Goal: Information Seeking & Learning: Learn about a topic

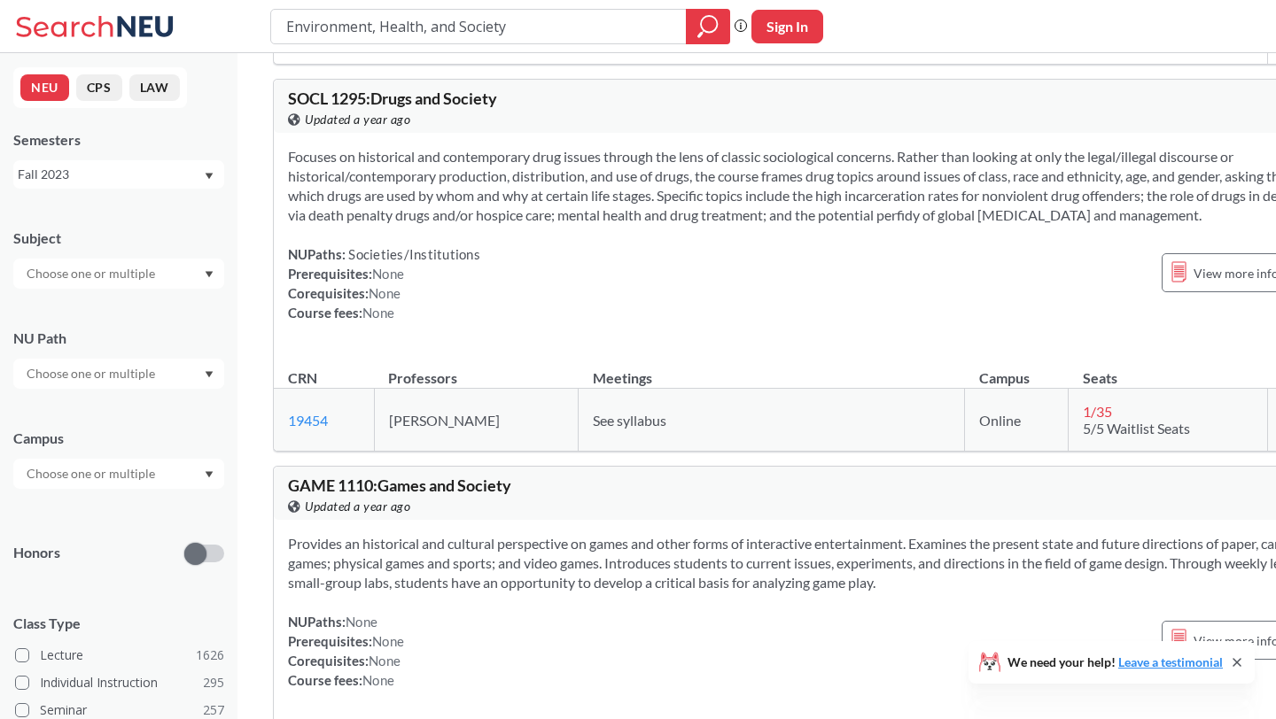
scroll to position [1764, 0]
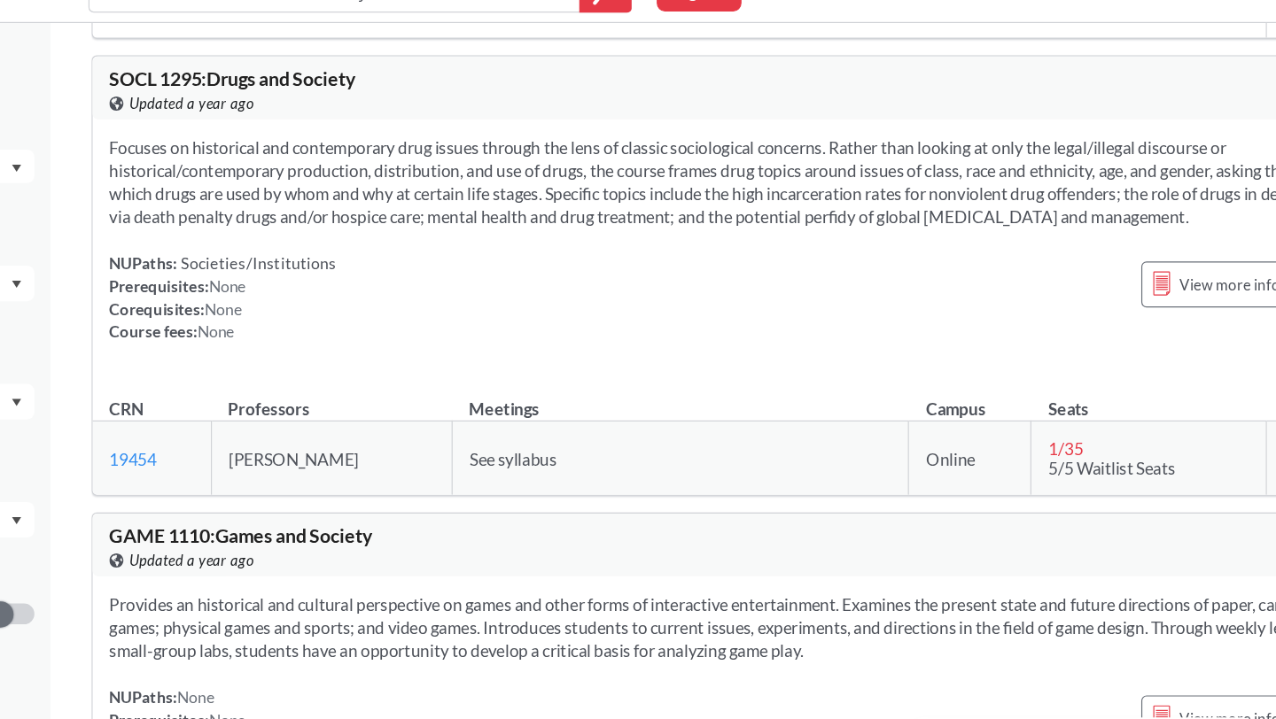
click at [534, 225] on span "Focuses on historical and contemporary drug issues through the lens of classic …" at bounding box center [824, 187] width 1072 height 75
copy span "production"
click at [534, 225] on span "Focuses on historical and contemporary drug issues through the lens of classic …" at bounding box center [824, 187] width 1072 height 75
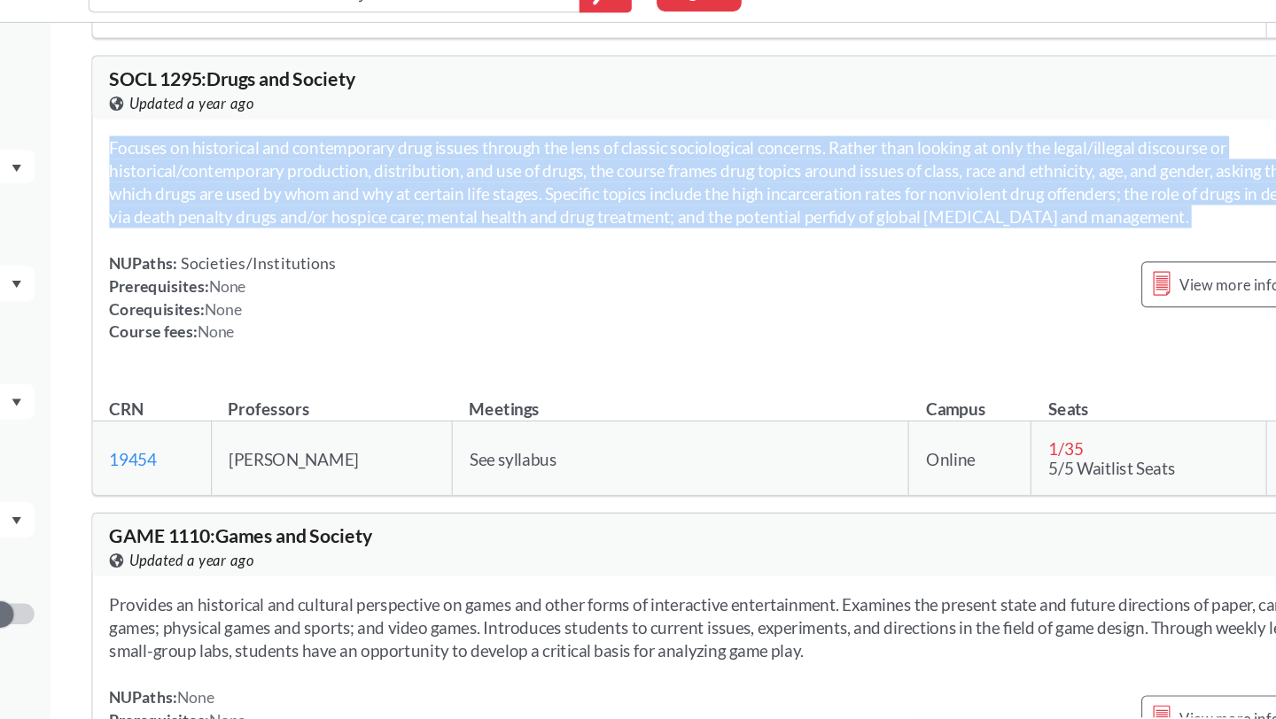
copy span "Focuses on historical and contemporary drug issues through the lens of classic …"
click at [457, 225] on span "Focuses on historical and contemporary drug issues through the lens of classic …" at bounding box center [824, 187] width 1072 height 75
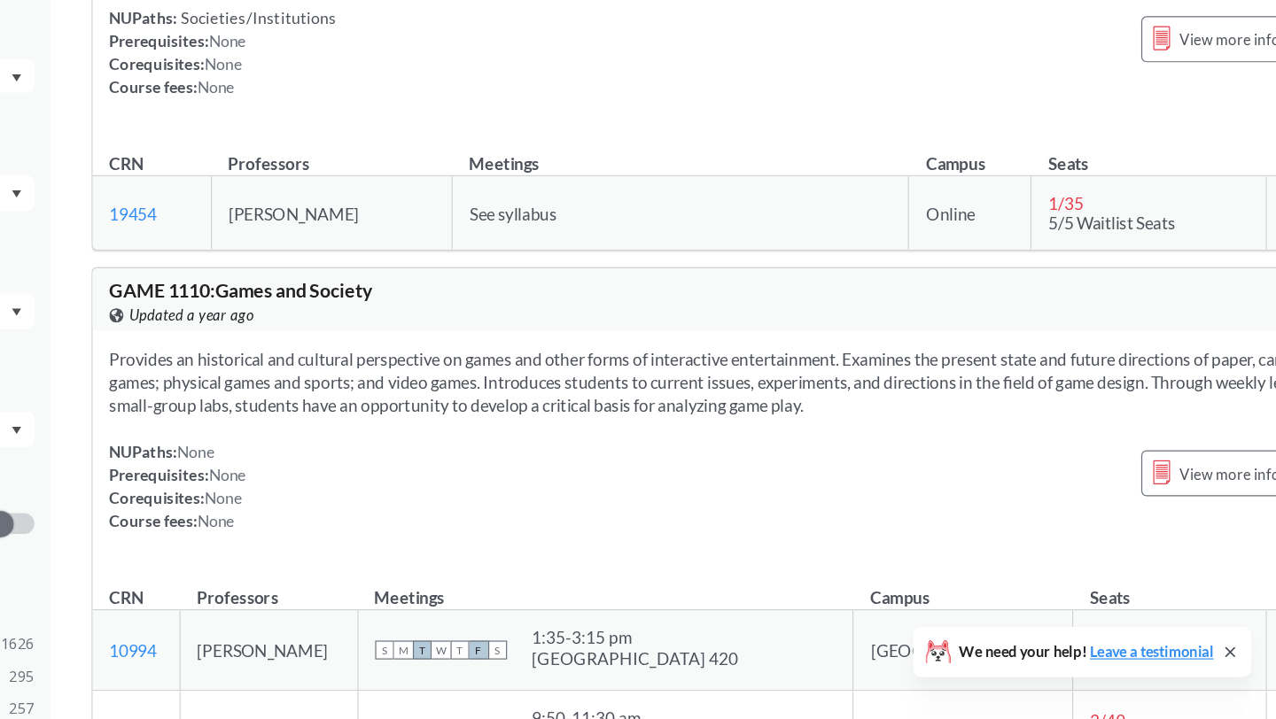
click at [457, 260] on th "Professors" at bounding box center [476, 240] width 205 height 38
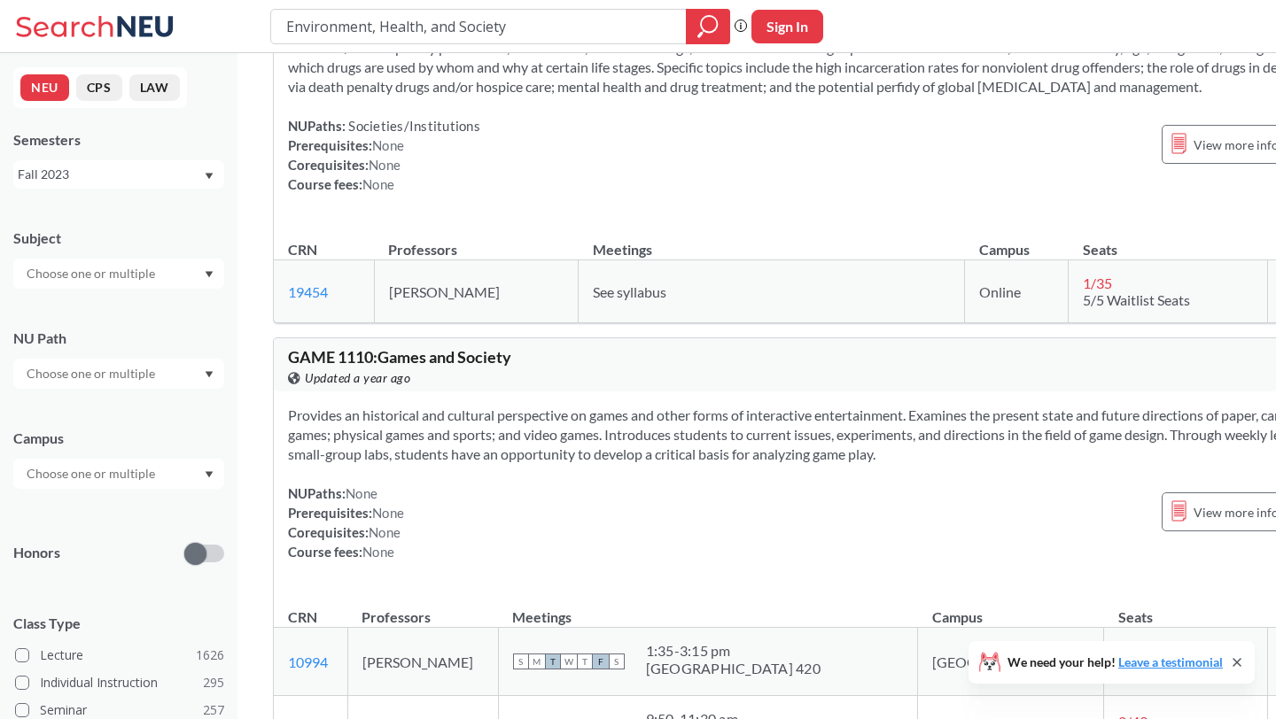
scroll to position [0, 0]
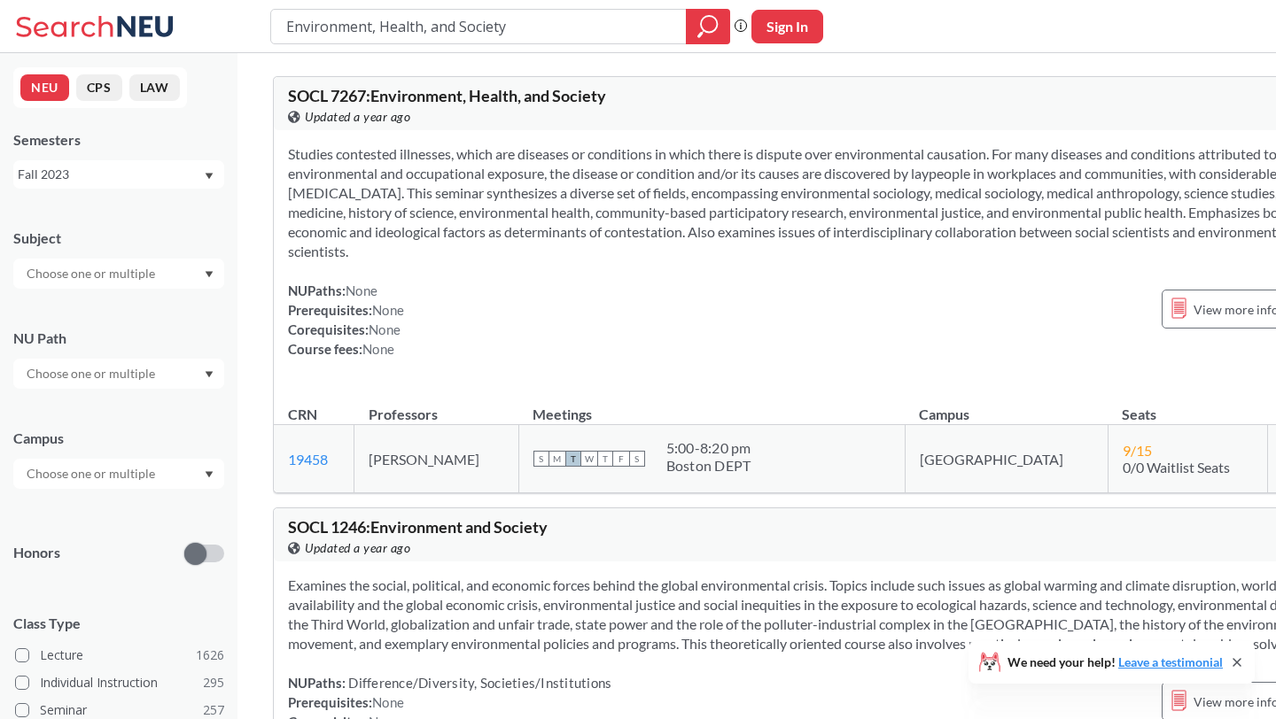
click at [178, 177] on div "Fall 2023" at bounding box center [110, 174] width 185 height 19
click at [104, 213] on div "Fall 2025" at bounding box center [123, 213] width 200 height 19
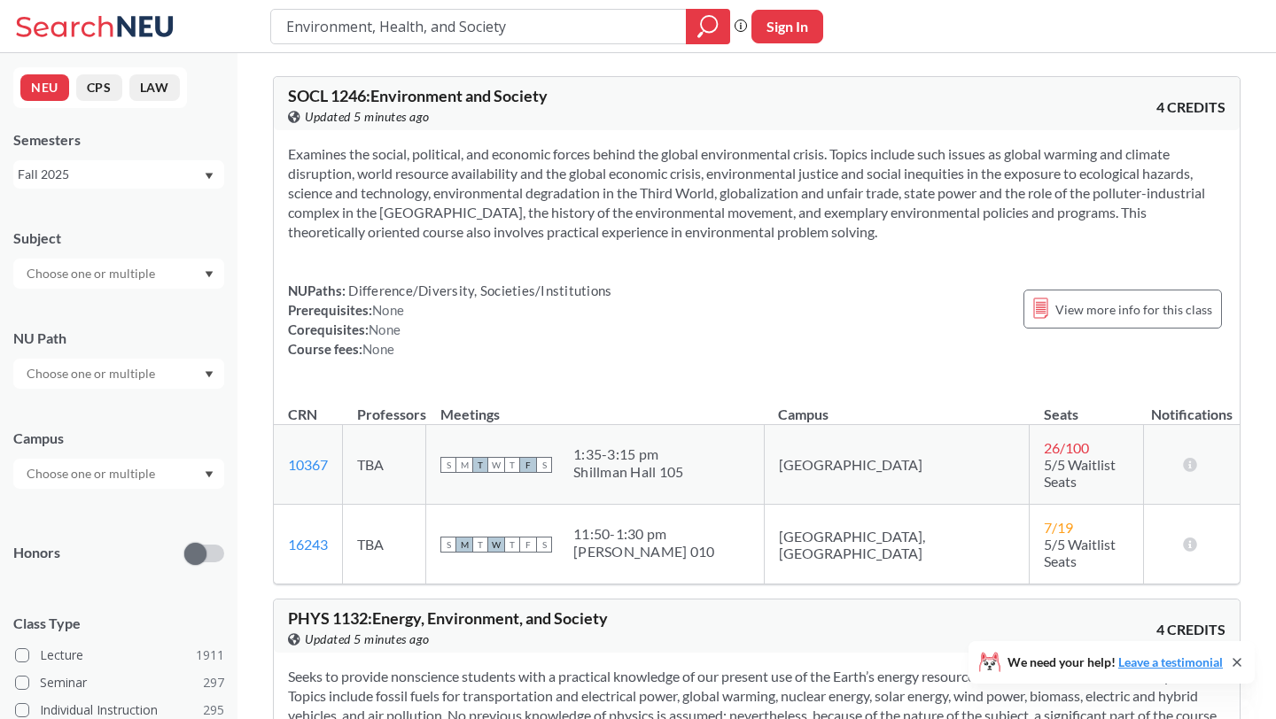
click at [478, 32] on input "Environment, Health, and Society" at bounding box center [478, 27] width 389 height 30
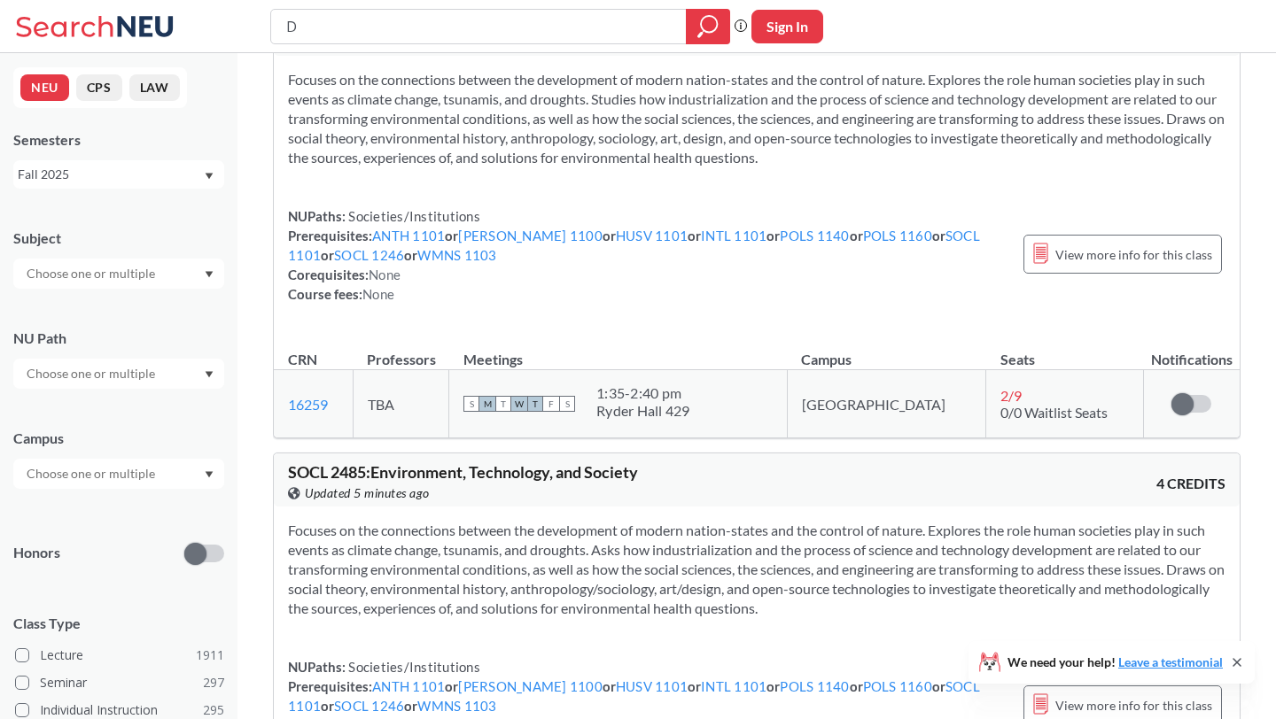
type input "D"
click at [478, 206] on div "NUPaths: Societies/Institutions Prerequisites: ANTH 1101 or [PERSON_NAME] 1100 …" at bounding box center [647, 254] width 718 height 97
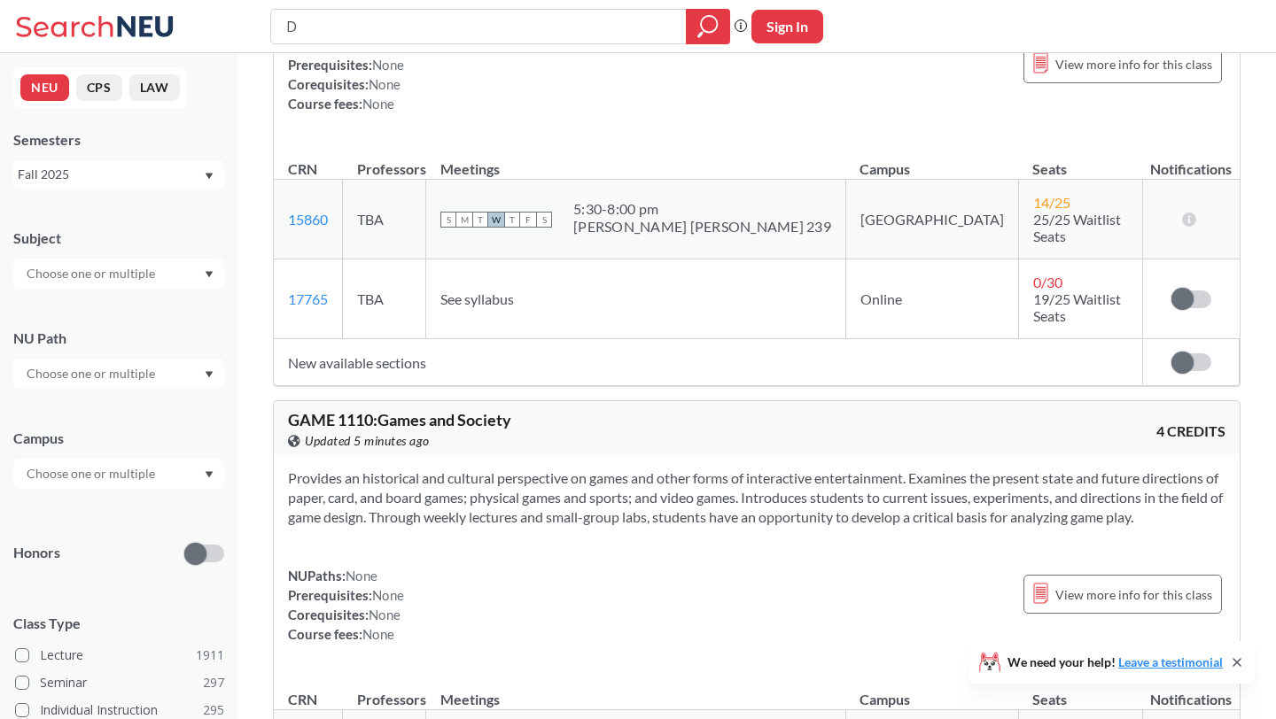
scroll to position [2408, 0]
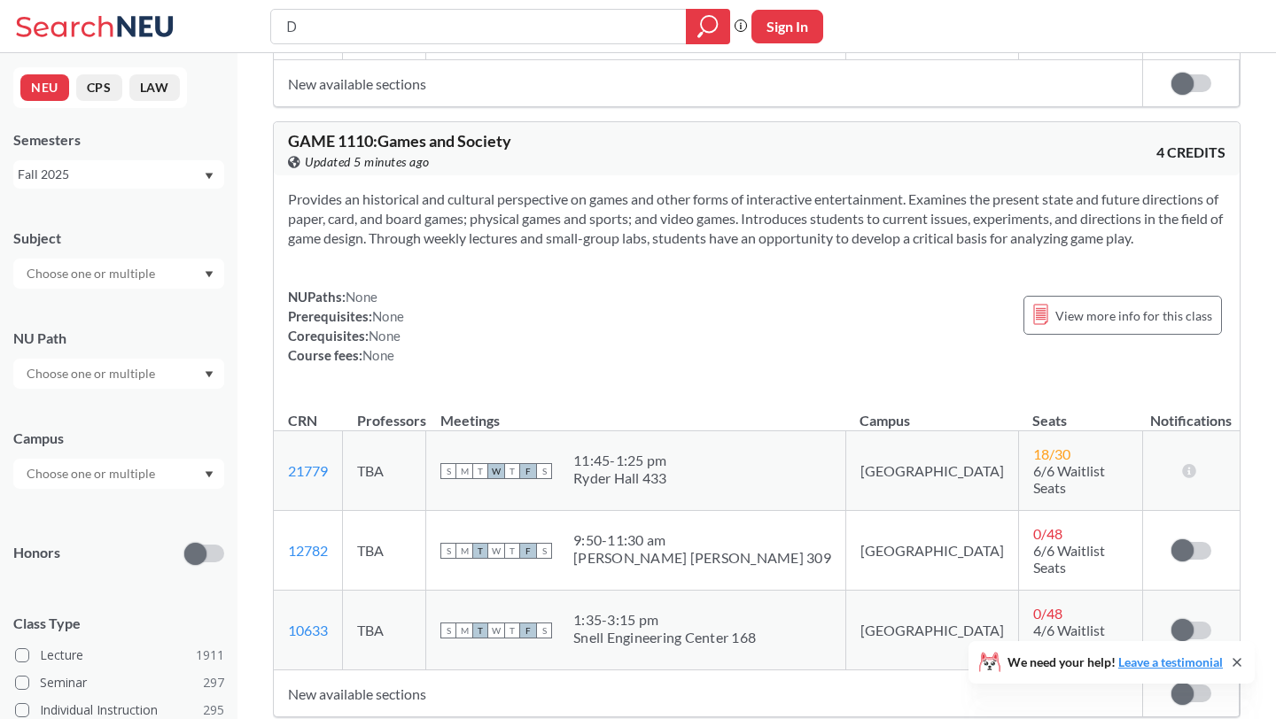
click at [388, 45] on div "D Phrase search guarantees the exact search appears in the results. Ex. If you …" at bounding box center [638, 26] width 1276 height 53
click at [372, 35] on input "D" at bounding box center [478, 27] width 389 height 30
type input "SOCL"
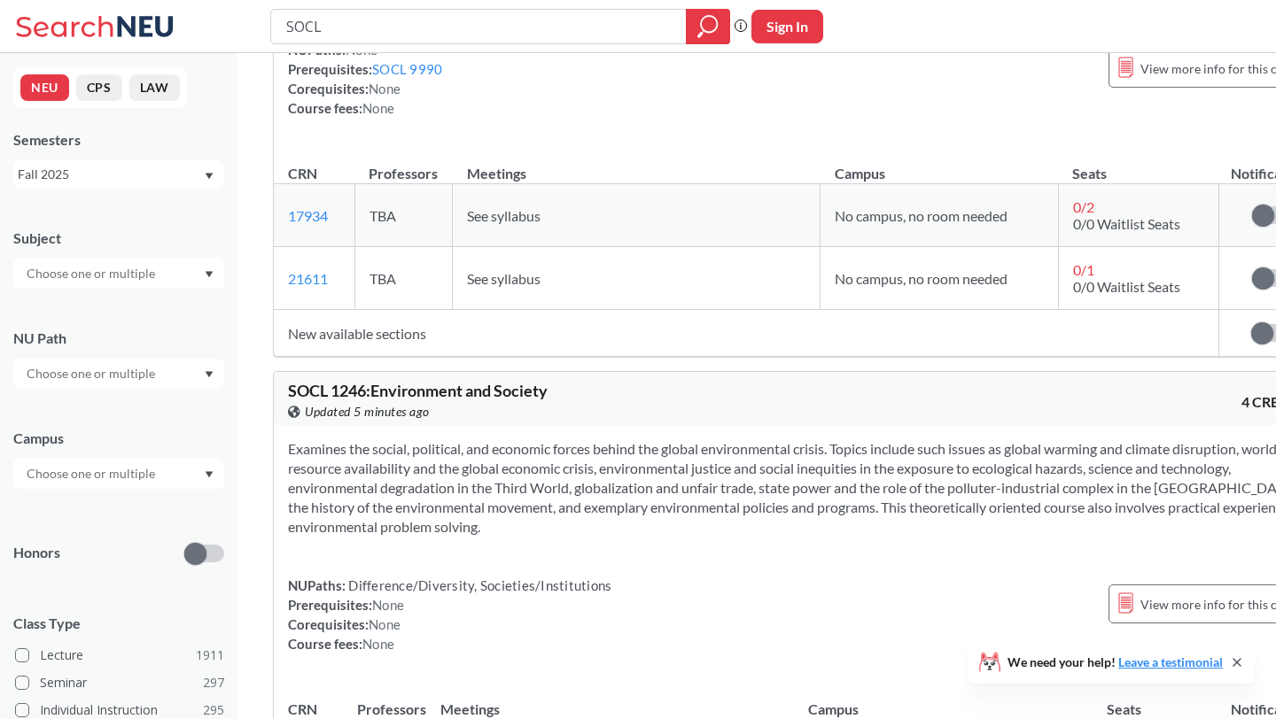
scroll to position [5459, 0]
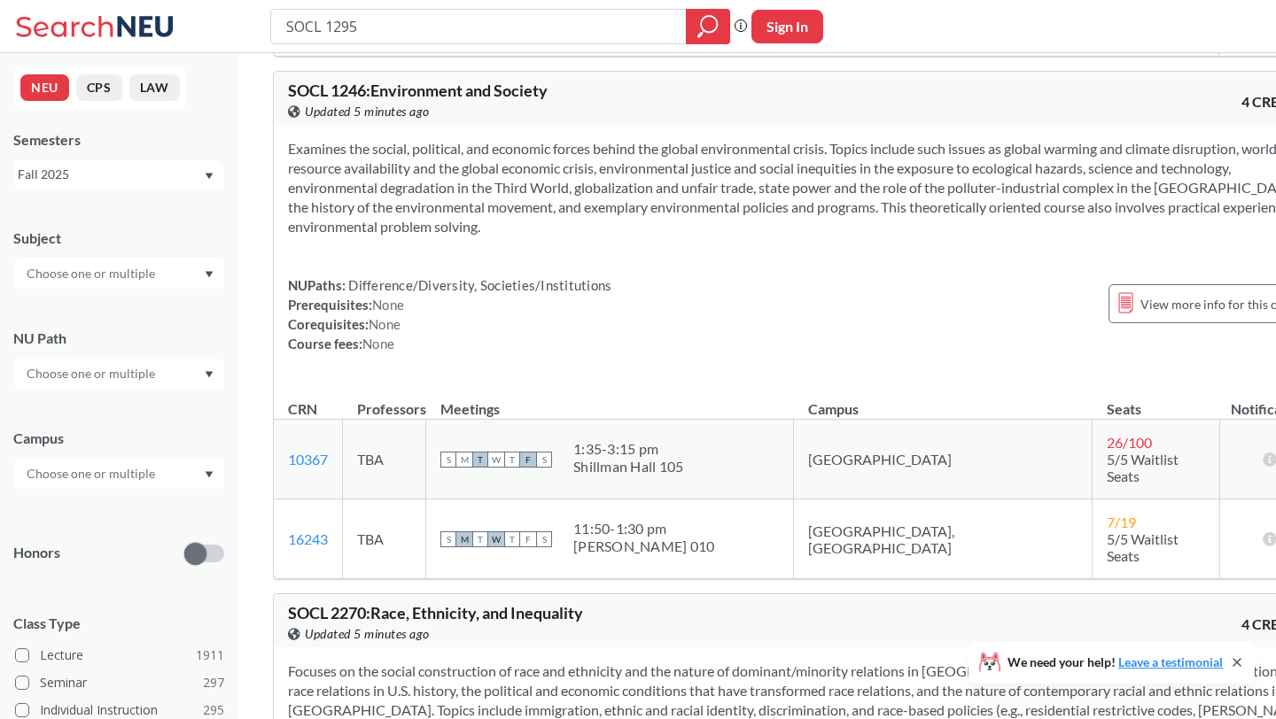
type input "SOCL 1295"
click at [697, 18] on icon "magnifying glass" at bounding box center [707, 26] width 21 height 25
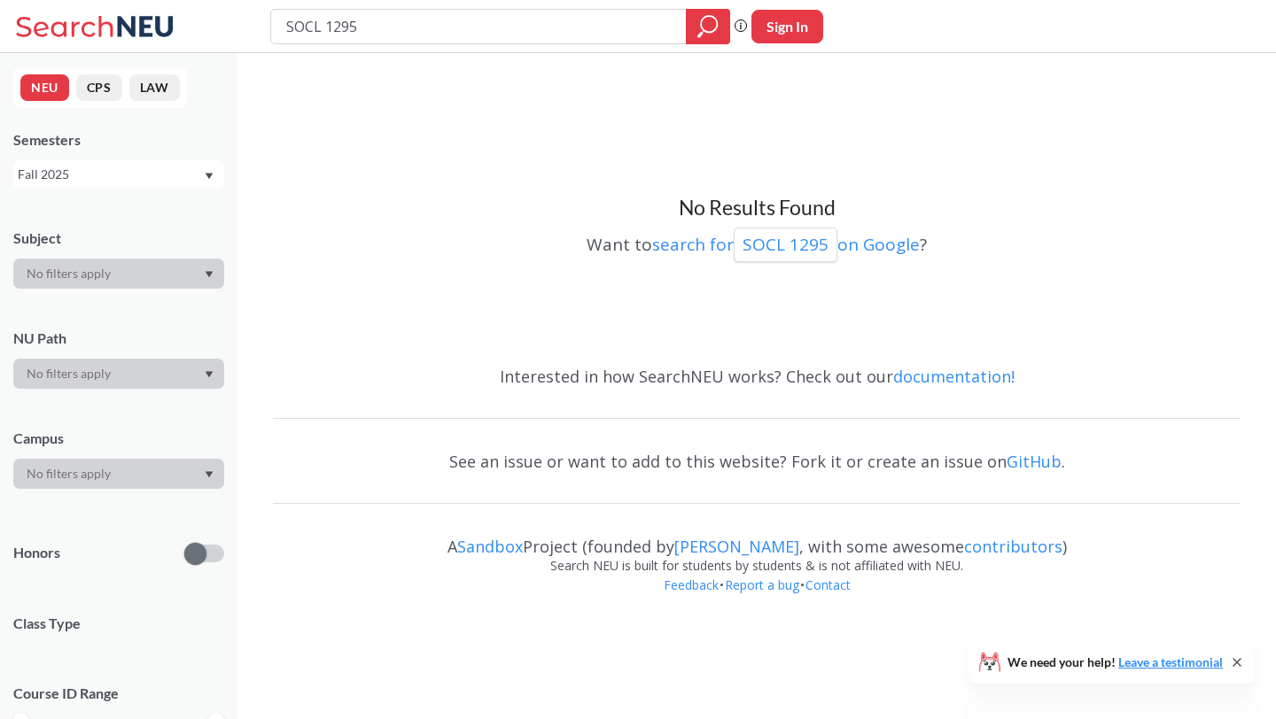
click at [368, 14] on input "SOCL 1295" at bounding box center [478, 27] width 389 height 30
type input "PHIL 1165"
click at [715, 21] on icon "magnifying glass" at bounding box center [707, 26] width 21 height 25
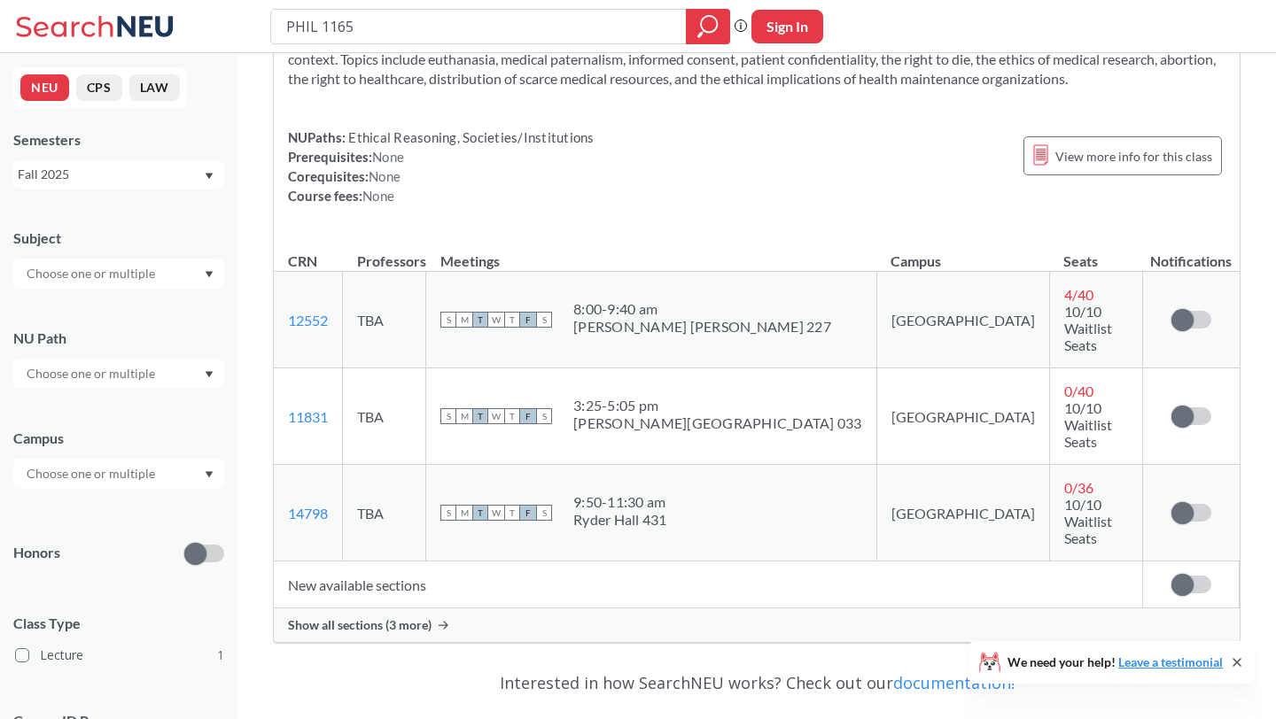
scroll to position [116, 0]
click at [402, 616] on span "Show all sections (3 more)" at bounding box center [360, 624] width 144 height 16
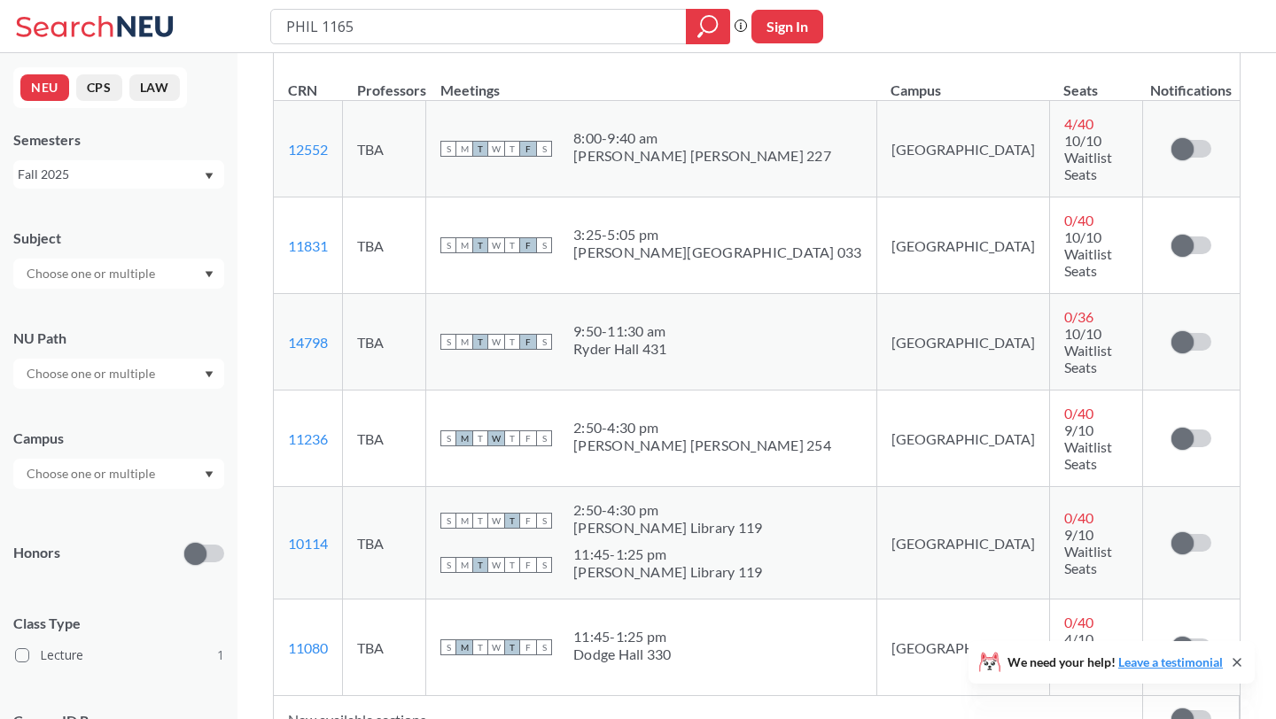
scroll to position [295, 0]
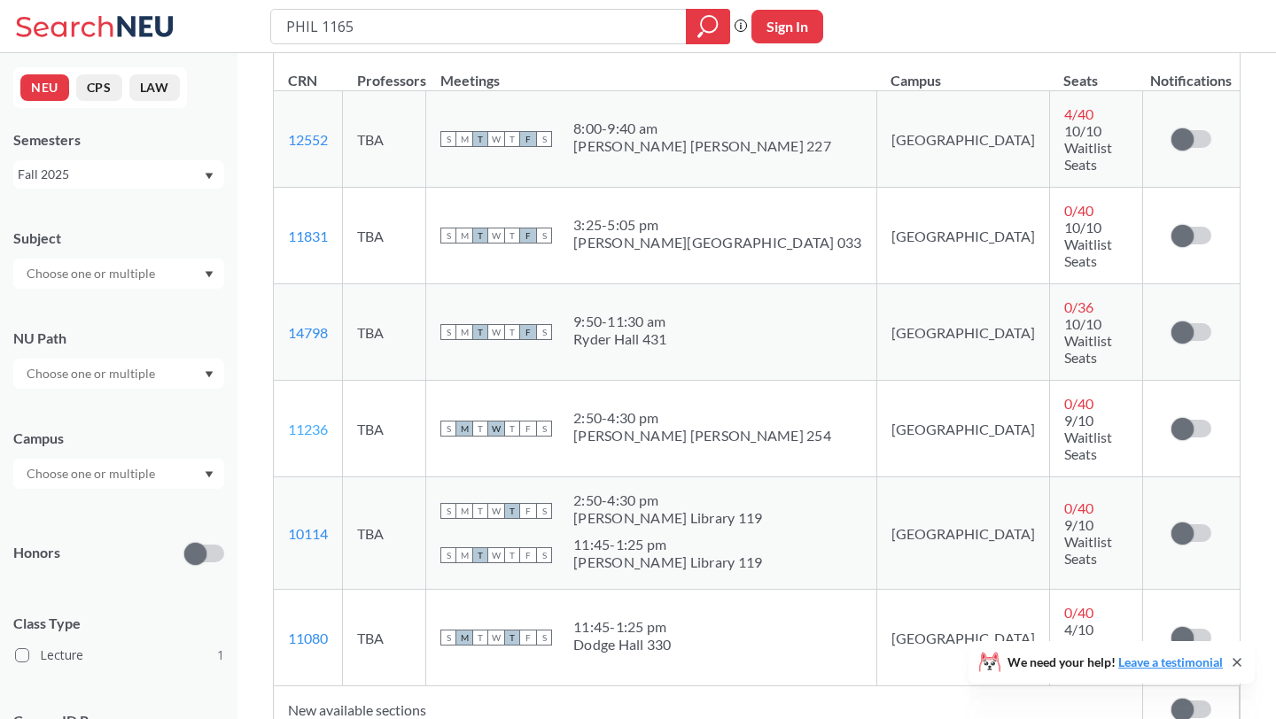
click at [299, 421] on link "11236" at bounding box center [308, 429] width 40 height 17
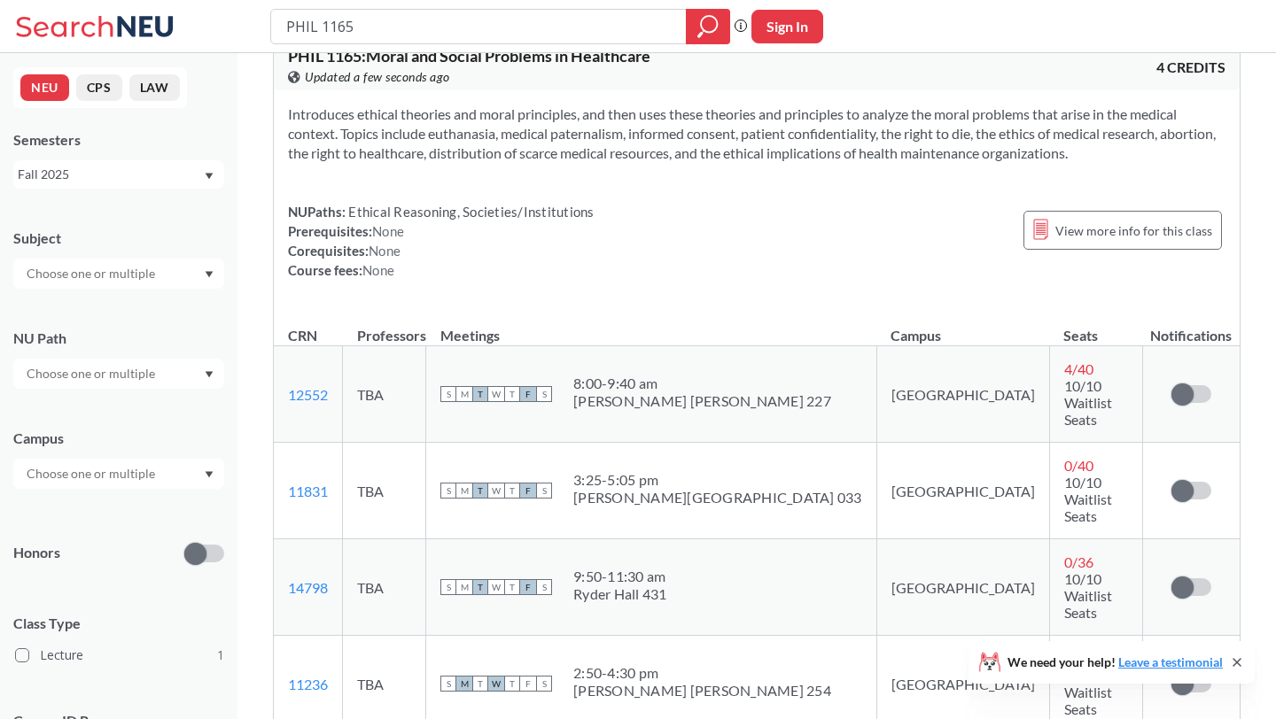
scroll to position [34, 0]
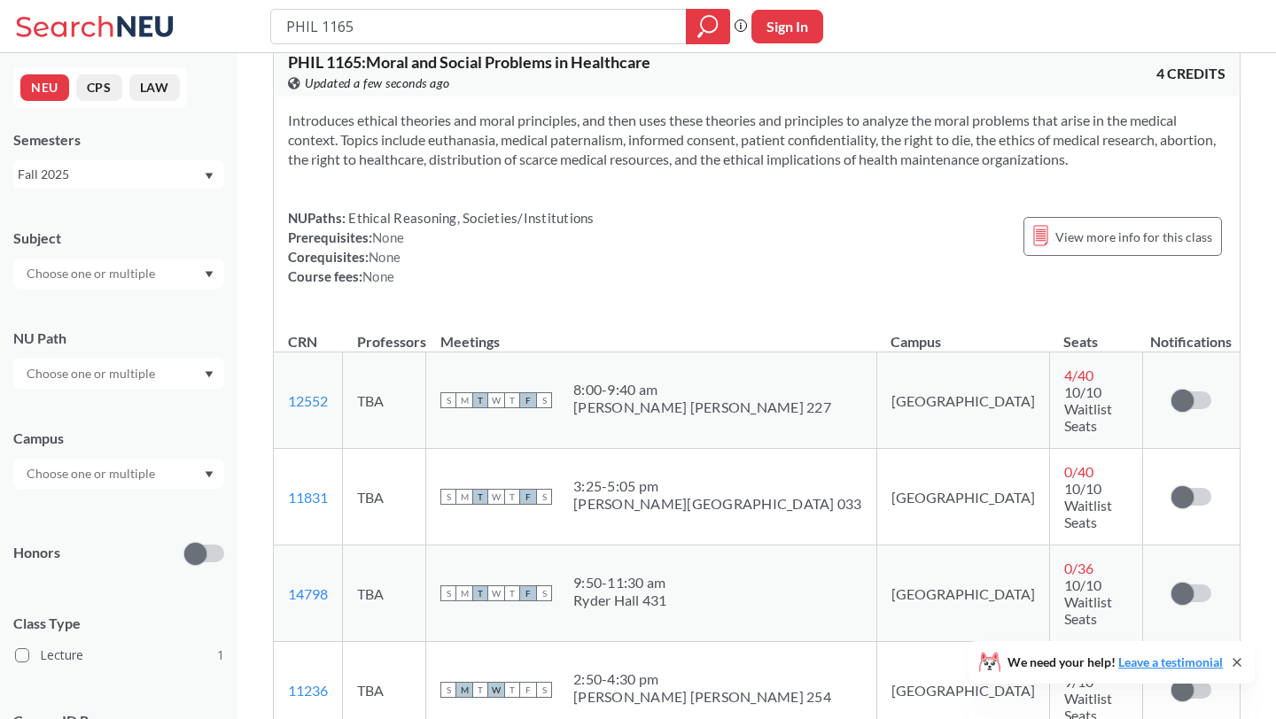
click at [700, 140] on section "Introduces ethical theories and moral principles, and then uses these theories …" at bounding box center [756, 140] width 937 height 58
copy section "consent"
click at [700, 140] on section "Introduces ethical theories and moral principles, and then uses these theories …" at bounding box center [756, 140] width 937 height 58
copy section
